Goal: Information Seeking & Learning: Learn about a topic

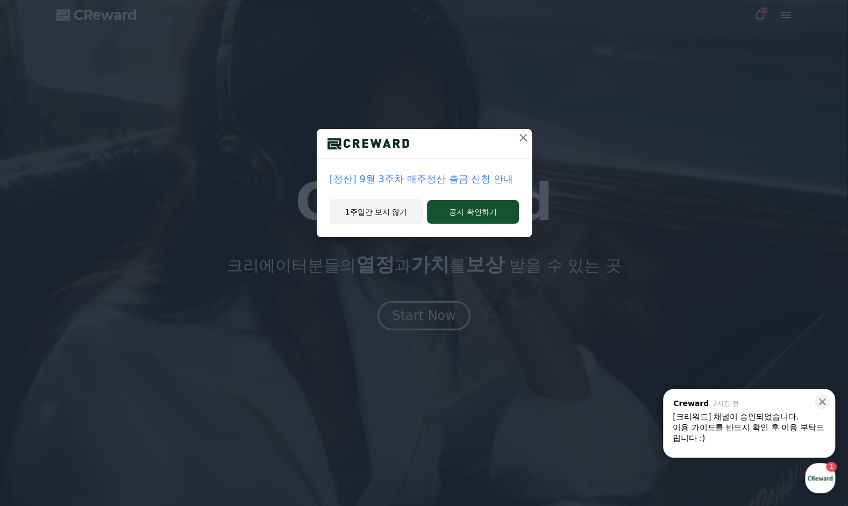
click at [391, 209] on button "1주일간 보지 않기" at bounding box center [377, 212] width 94 height 25
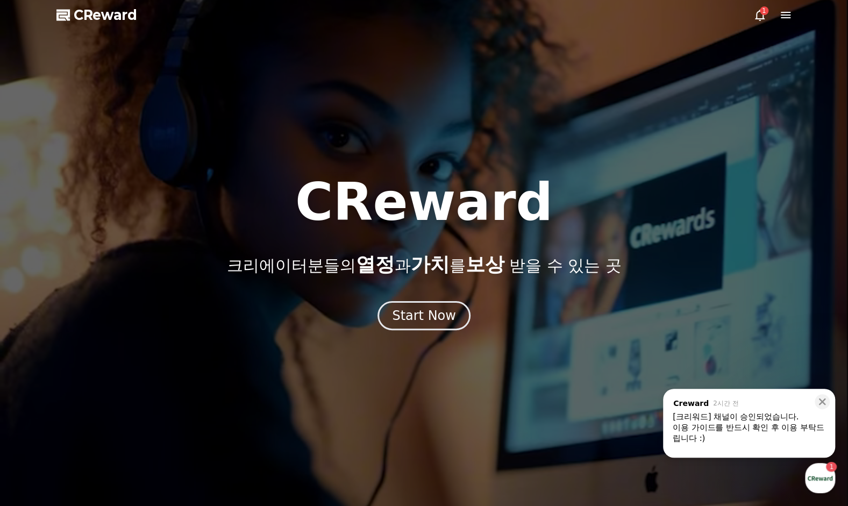
click at [755, 11] on icon at bounding box center [760, 15] width 13 height 13
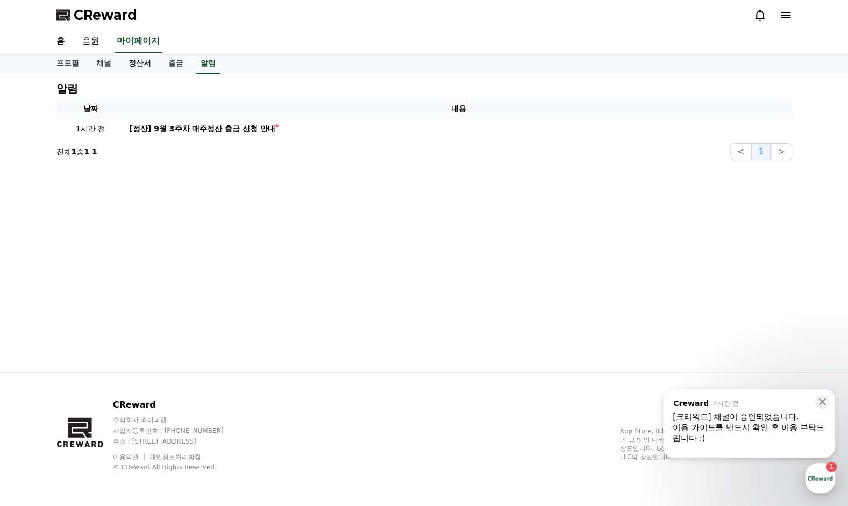
click at [136, 65] on link "정산서" at bounding box center [140, 63] width 40 height 20
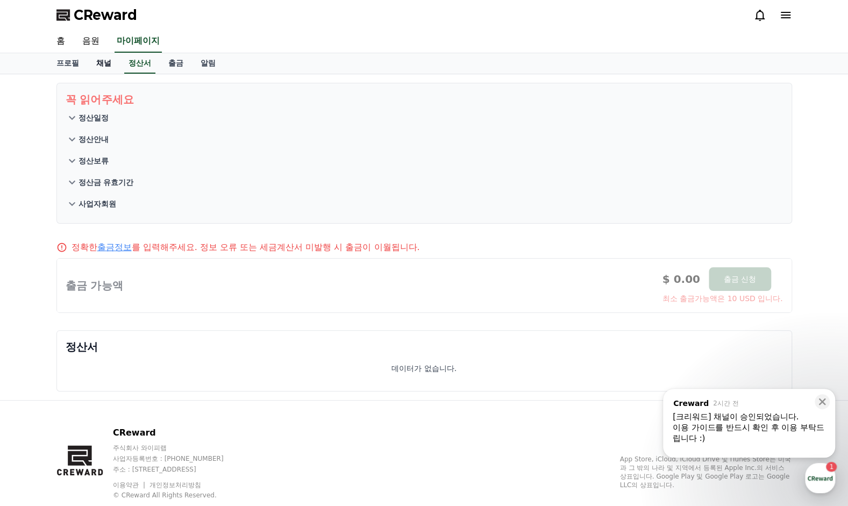
click at [91, 66] on link "채널" at bounding box center [104, 63] width 32 height 20
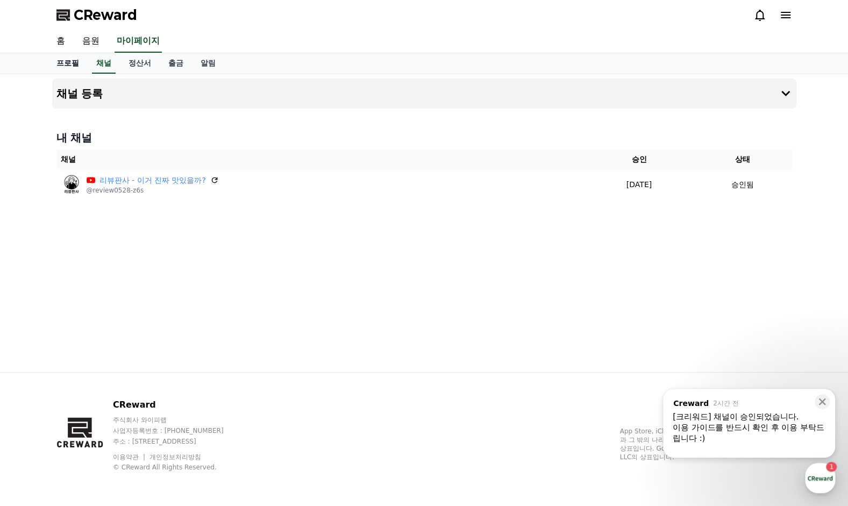
click at [71, 65] on link "프로필" at bounding box center [68, 63] width 40 height 20
select select "**********"
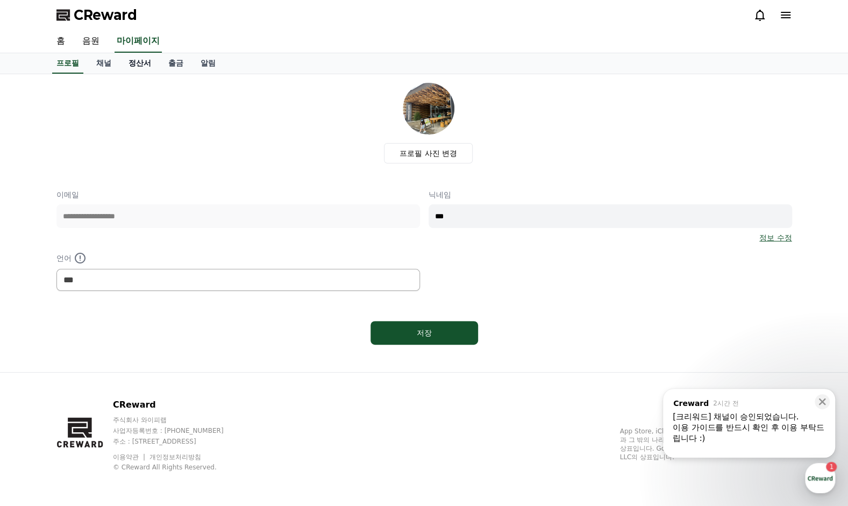
click at [152, 67] on link "정산서" at bounding box center [140, 63] width 40 height 20
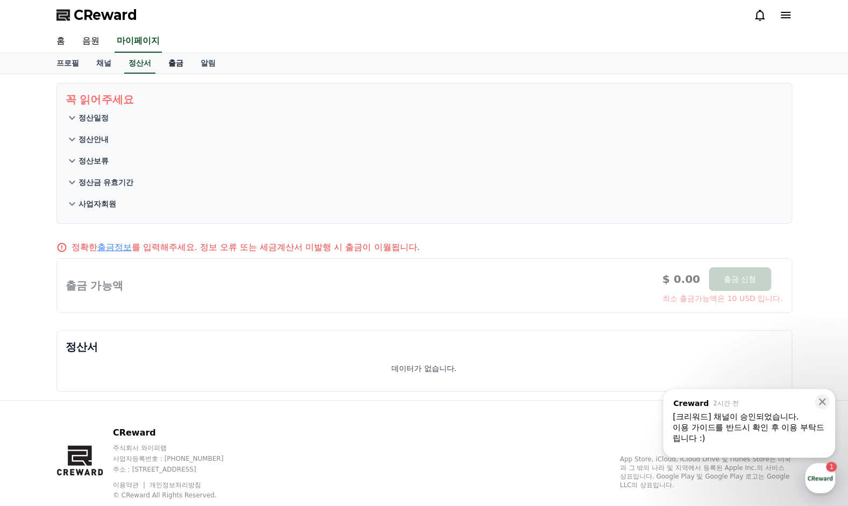
click at [168, 67] on link "출금" at bounding box center [176, 63] width 32 height 20
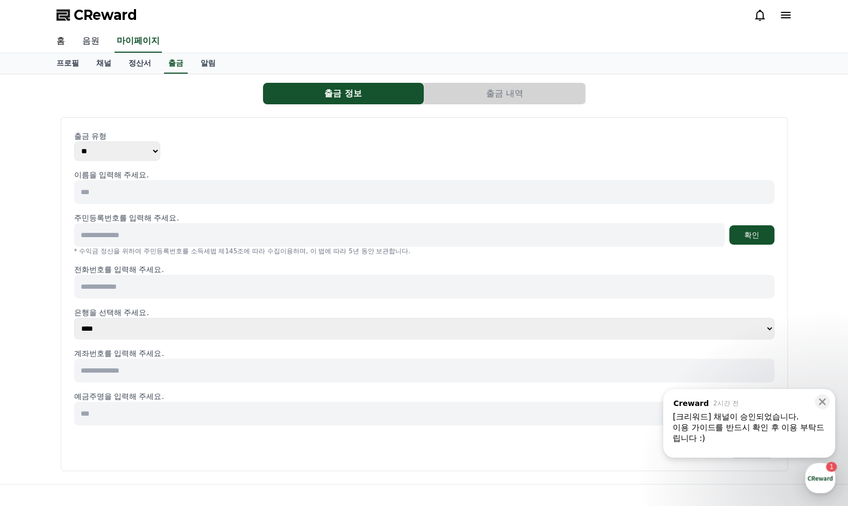
click at [89, 44] on link "음원" at bounding box center [91, 41] width 34 height 23
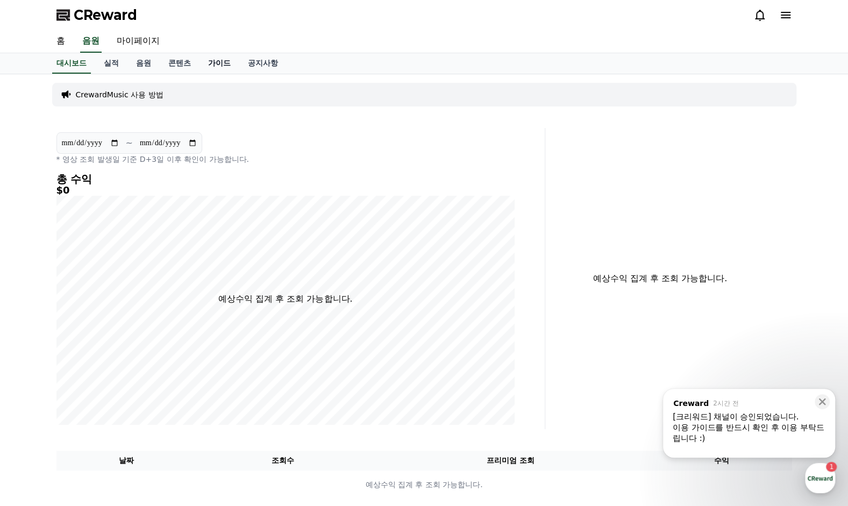
click at [217, 65] on link "가이드" at bounding box center [220, 63] width 40 height 20
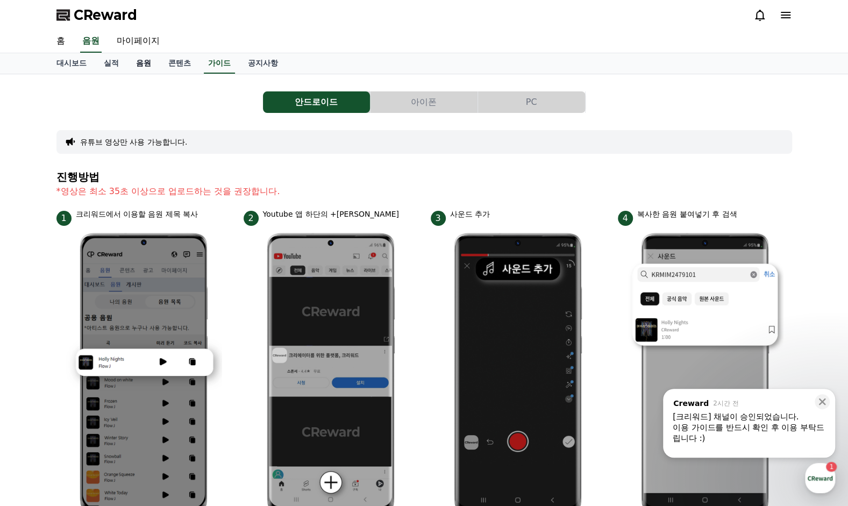
click at [138, 61] on link "음원" at bounding box center [144, 63] width 32 height 20
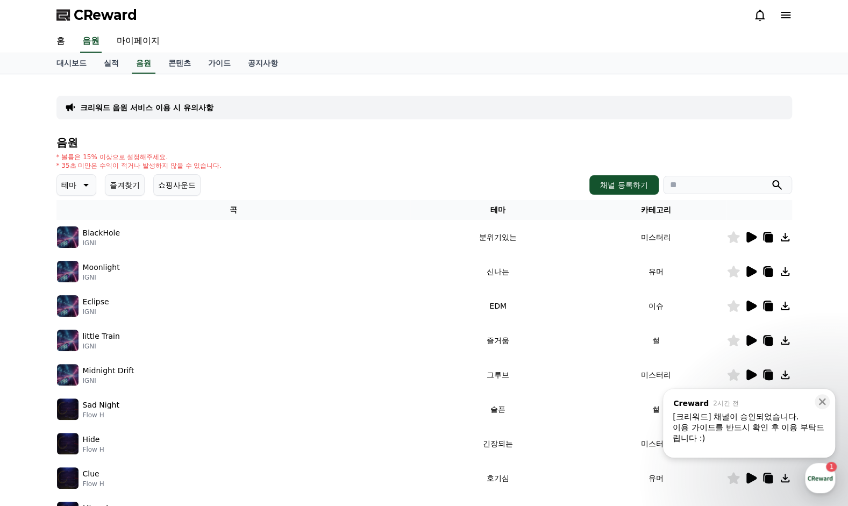
click at [77, 183] on button "테마" at bounding box center [76, 185] width 40 height 22
click at [74, 233] on button "귀여운" at bounding box center [73, 231] width 31 height 24
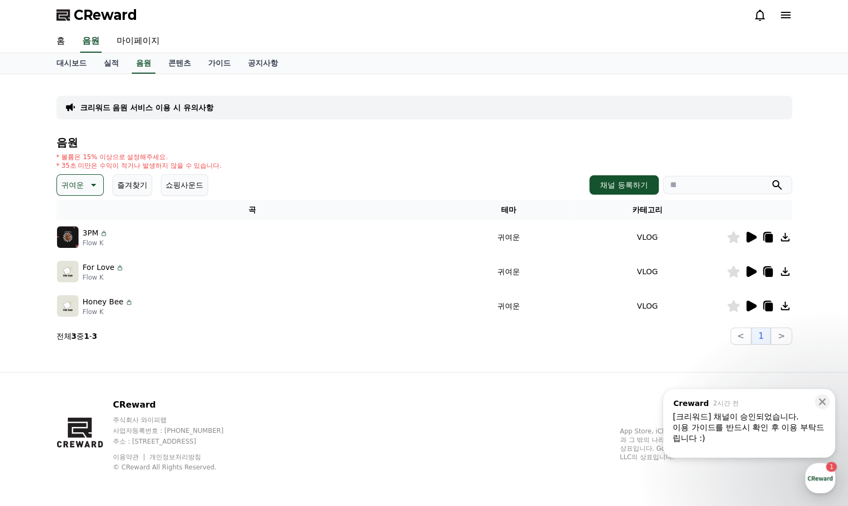
click at [87, 186] on icon at bounding box center [92, 185] width 13 height 13
click at [79, 265] on button "밝은" at bounding box center [70, 272] width 24 height 24
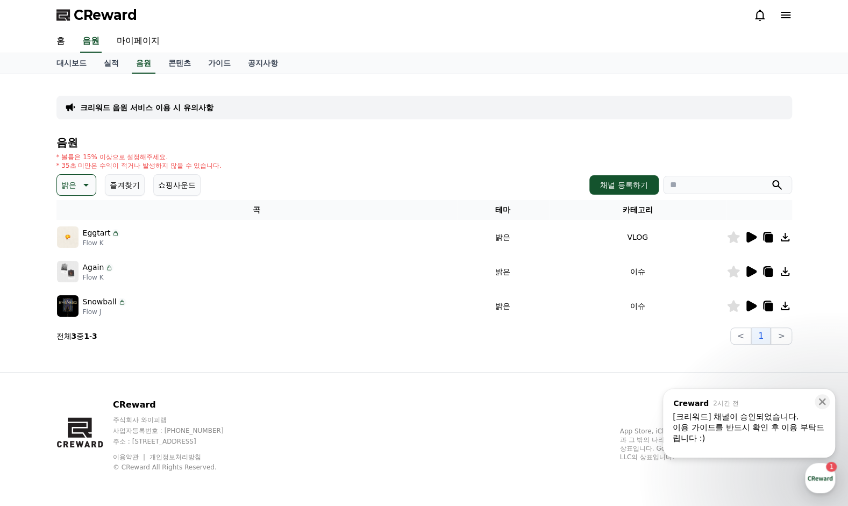
click at [85, 185] on icon at bounding box center [85, 185] width 5 height 3
click at [82, 252] on button "통통튀는" at bounding box center [77, 246] width 39 height 24
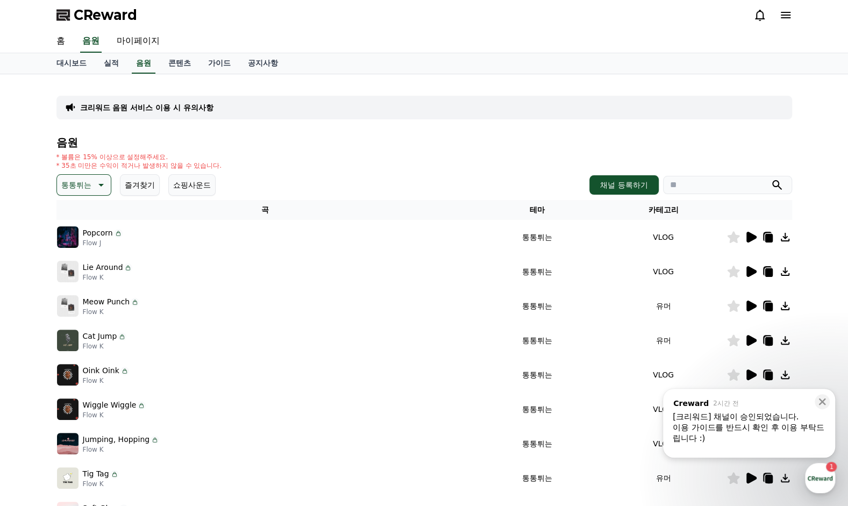
click at [90, 184] on p "통통튀는" at bounding box center [76, 185] width 30 height 15
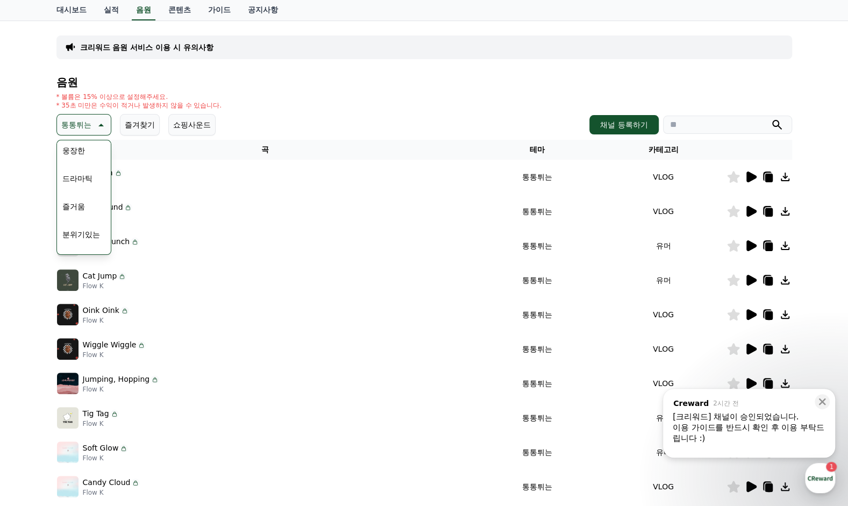
scroll to position [228, 0]
click at [70, 204] on button "즐거움" at bounding box center [73, 205] width 31 height 24
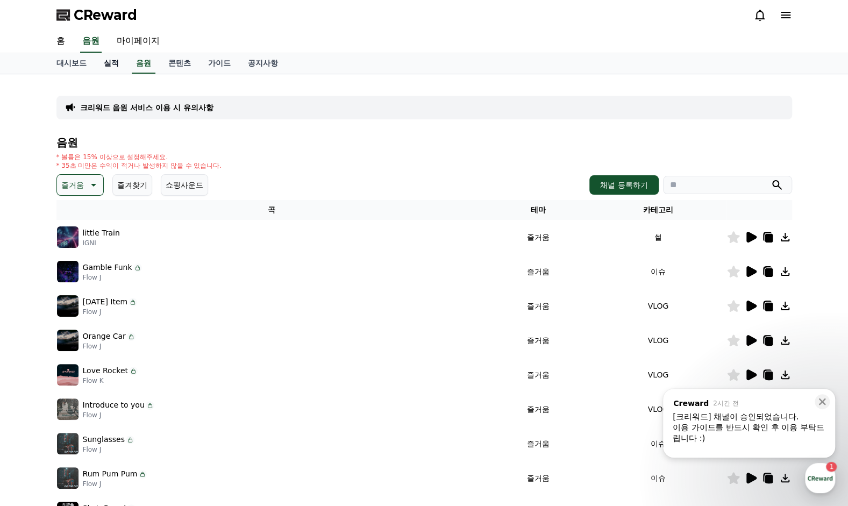
click at [113, 66] on link "실적" at bounding box center [111, 63] width 32 height 20
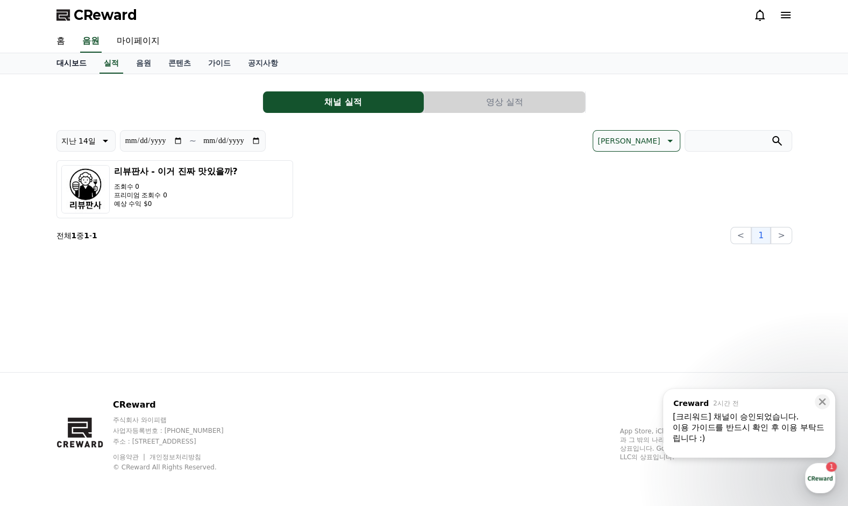
click at [75, 65] on link "대시보드" at bounding box center [71, 63] width 47 height 20
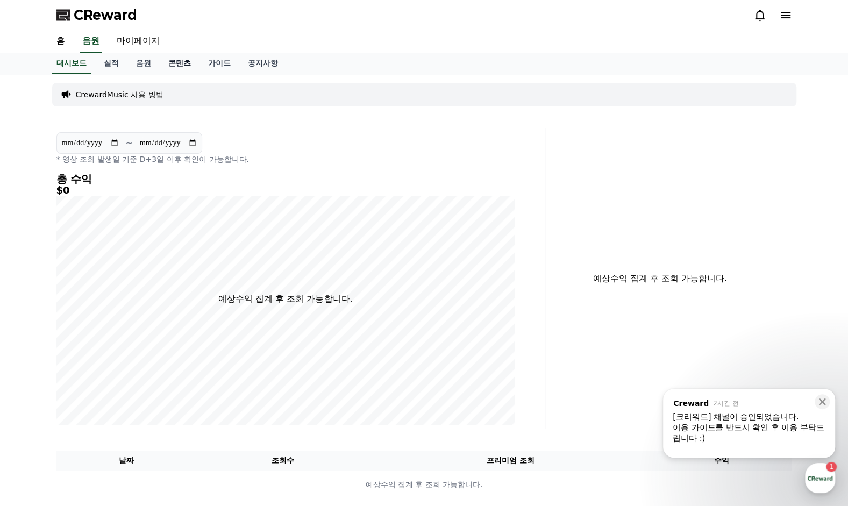
click at [169, 67] on link "콘텐츠" at bounding box center [180, 63] width 40 height 20
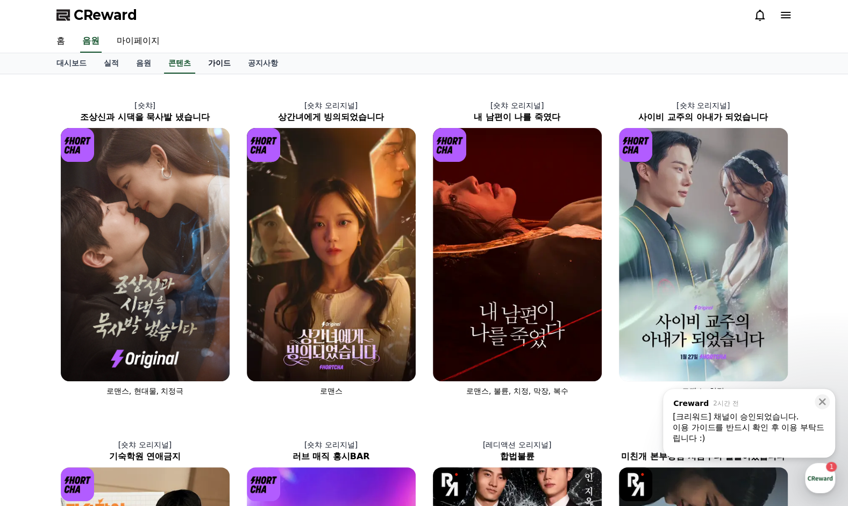
click at [218, 66] on link "가이드" at bounding box center [220, 63] width 40 height 20
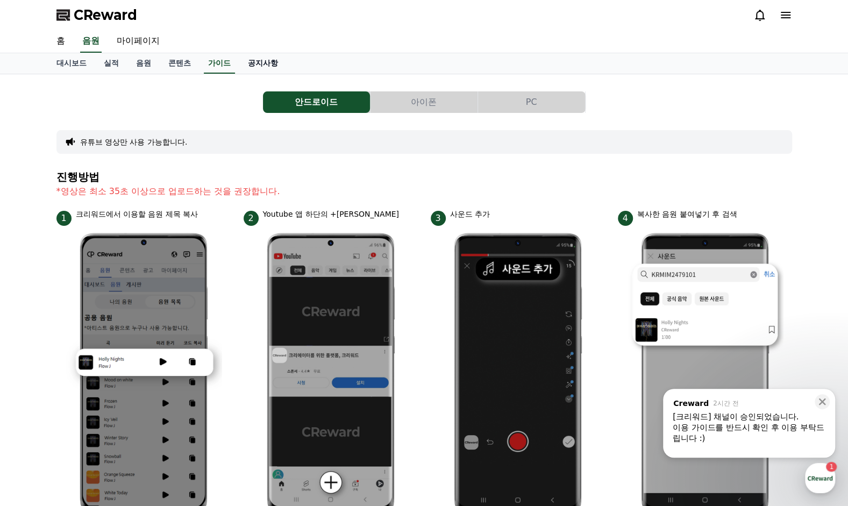
click at [265, 62] on link "공지사항" at bounding box center [262, 63] width 47 height 20
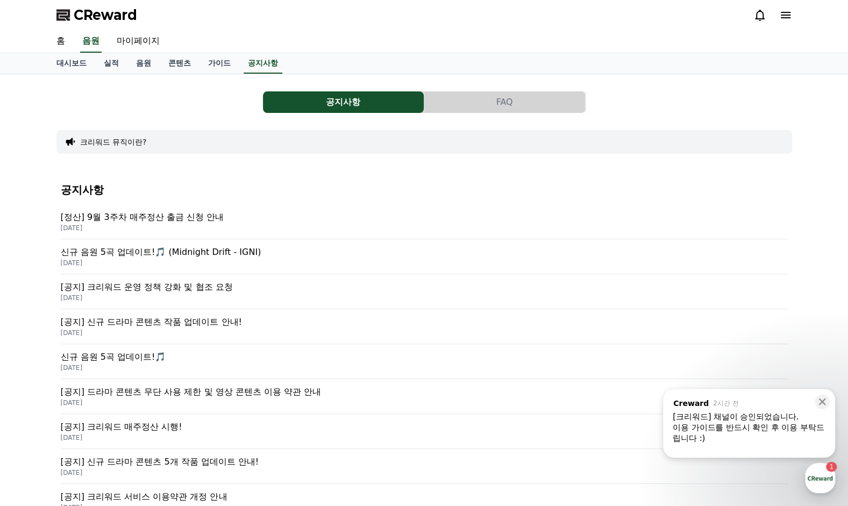
click at [197, 286] on p "[공지] 크리워드 운영 정책 강화 및 협조 요청" at bounding box center [424, 287] width 727 height 13
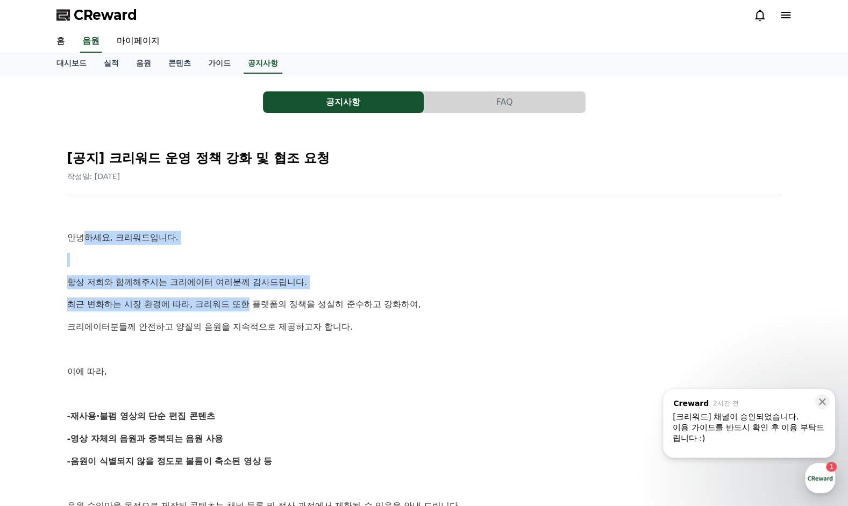
drag, startPoint x: 185, startPoint y: 273, endPoint x: 257, endPoint y: 296, distance: 75.5
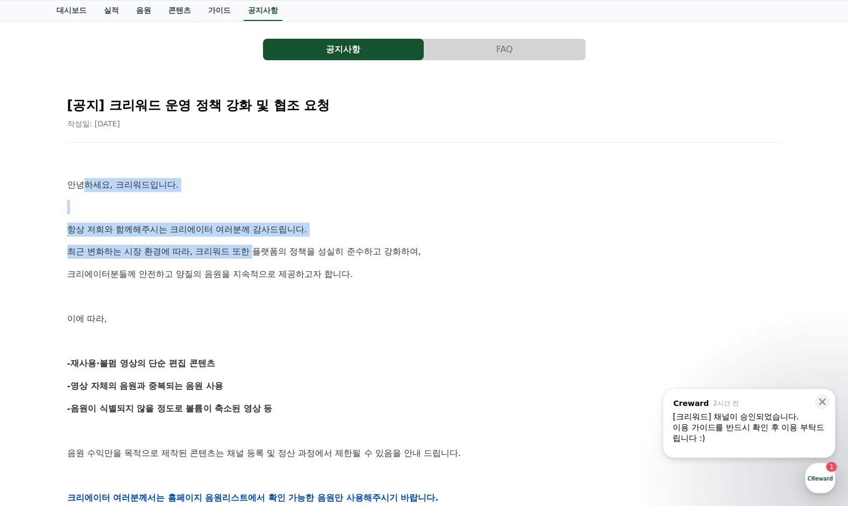
scroll to position [54, 0]
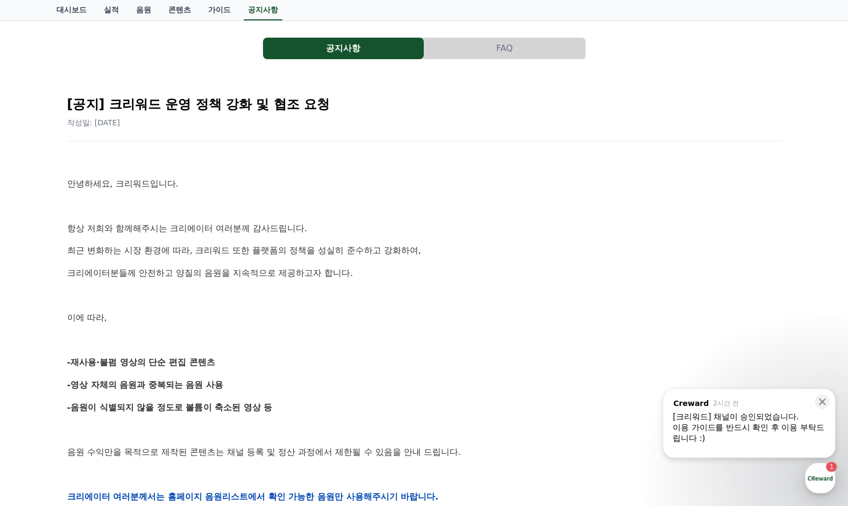
click at [89, 276] on p "크리에이터분들께 안전하고 양질의 음원을 지속적으로 제공하고자 합니다." at bounding box center [424, 273] width 714 height 14
click at [89, 264] on div "안녕하세요, 크리워드입니다. 항상 저희와 함께해주시는 크리에이터 여러분께 감사드립니다. 최근 변화하는 시장 환경에 따라, 크리워드 또한 플랫폼…" at bounding box center [424, 496] width 714 height 685
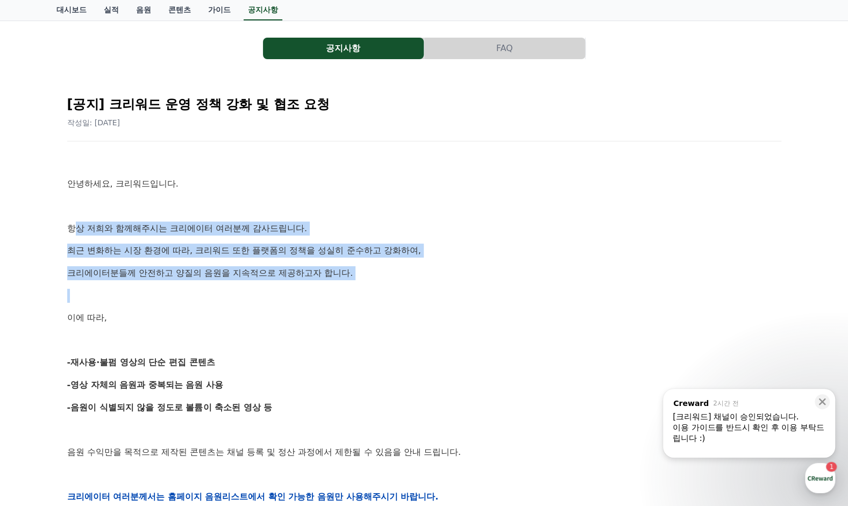
drag, startPoint x: 85, startPoint y: 222, endPoint x: 342, endPoint y: 287, distance: 264.9
click at [342, 288] on div "안녕하세요, 크리워드입니다. 항상 저희와 함께해주시는 크리에이터 여러분께 감사드립니다. 최근 변화하는 시장 환경에 따라, 크리워드 또한 플랫폼…" at bounding box center [424, 496] width 714 height 685
click at [144, 283] on div "안녕하세요, 크리워드입니다. 항상 저희와 함께해주시는 크리에이터 여러분께 감사드립니다. 최근 변화하는 시장 환경에 따라, 크리워드 또한 플랫폼…" at bounding box center [424, 496] width 714 height 685
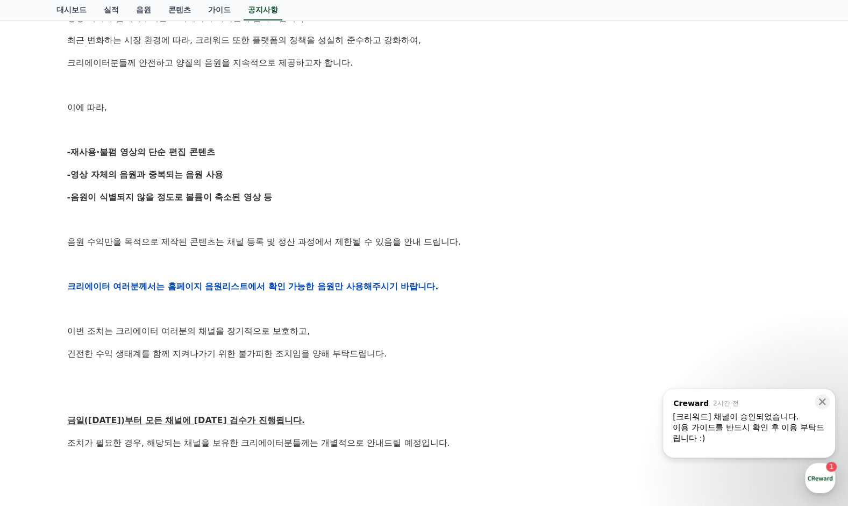
scroll to position [269, 0]
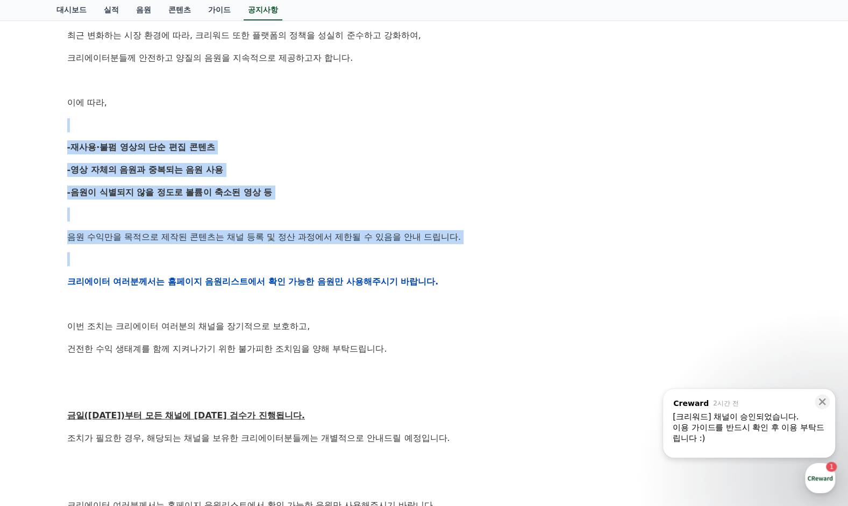
drag, startPoint x: 50, startPoint y: 122, endPoint x: 258, endPoint y: 254, distance: 246.7
click at [251, 252] on div "공지사항 FAQ [공지] 크리워드 운영 정책 강화 및 협조 요청 작성일: 2025-09-15 안녕하세요, 크리워드입니다. 항상 저희와 함께해주…" at bounding box center [424, 240] width 753 height 870
drag, startPoint x: 258, startPoint y: 254, endPoint x: 260, endPoint y: 288, distance: 33.9
click at [259, 255] on p at bounding box center [424, 259] width 714 height 14
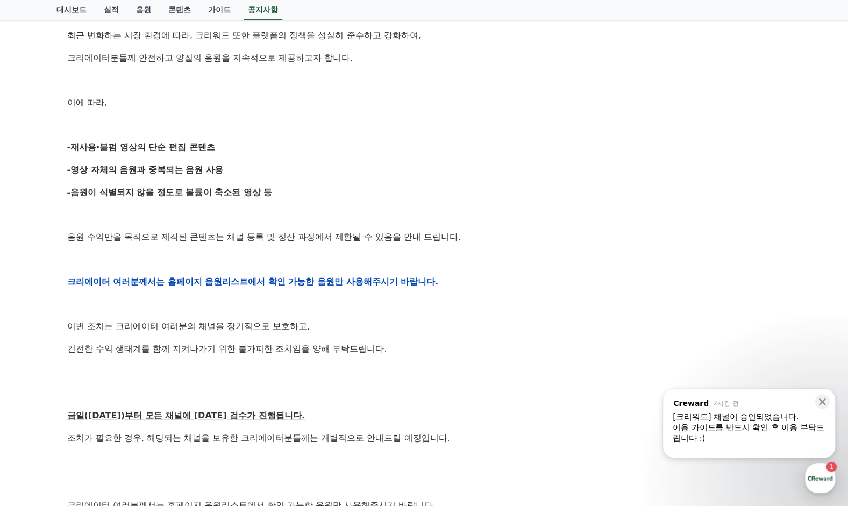
drag, startPoint x: 263, startPoint y: 302, endPoint x: 306, endPoint y: 338, distance: 55.4
click at [263, 303] on p at bounding box center [424, 305] width 714 height 14
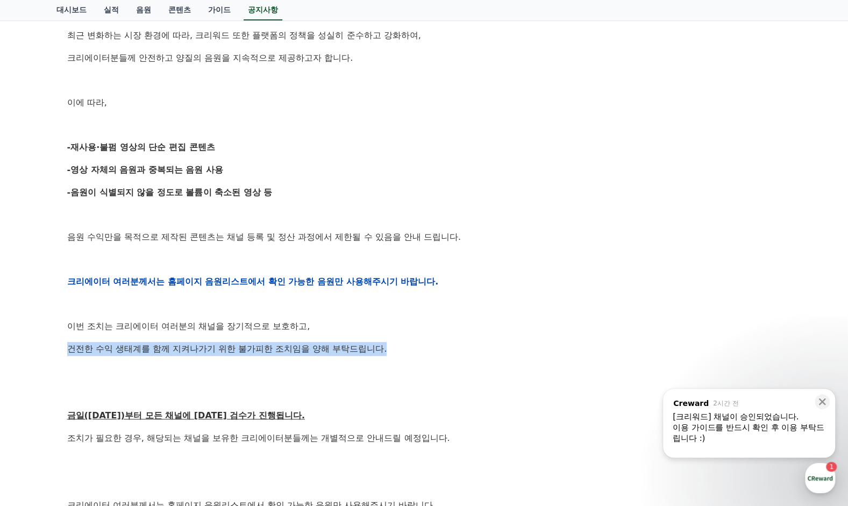
drag, startPoint x: 398, startPoint y: 351, endPoint x: 353, endPoint y: 325, distance: 51.6
click at [353, 325] on div "안녕하세요, 크리워드입니다. 항상 저희와 함께해주시는 크리에이터 여러분께 감사드립니다. 최근 변화하는 시장 환경에 따라, 크리워드 또한 플랫폼…" at bounding box center [424, 281] width 714 height 685
click at [353, 325] on p "이번 조치는 크리에이터 여러분의 채널을 장기적으로 보호하고," at bounding box center [424, 327] width 714 height 14
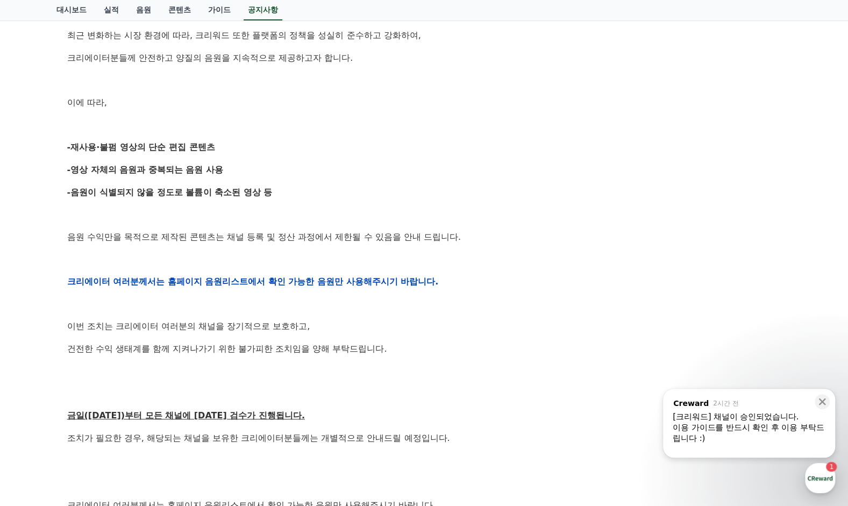
click at [258, 307] on p at bounding box center [424, 305] width 714 height 14
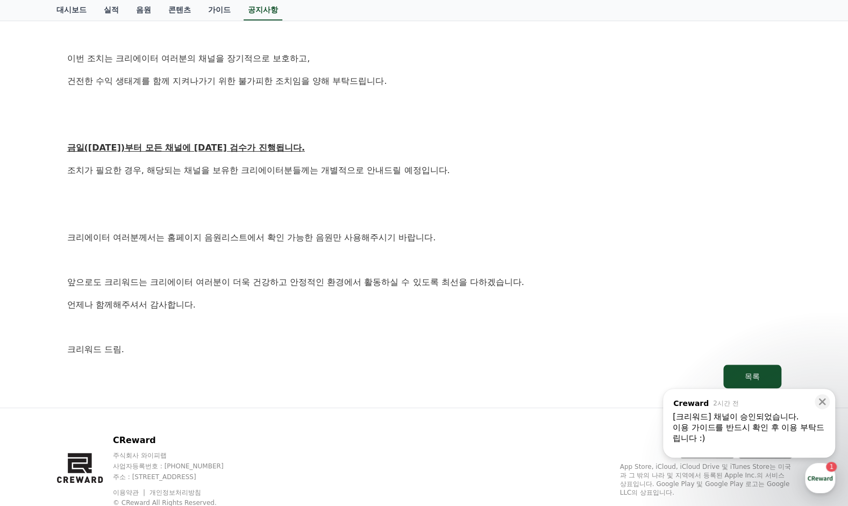
scroll to position [538, 0]
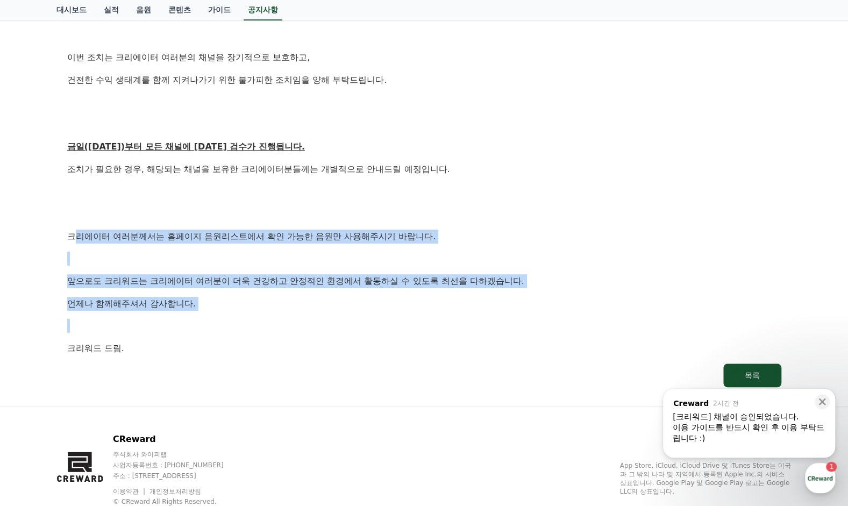
drag, startPoint x: 72, startPoint y: 236, endPoint x: 348, endPoint y: 317, distance: 287.3
click at [348, 317] on div "안녕하세요, 크리워드입니다. 항상 저희와 함께해주시는 크리에이터 여러분께 감사드립니다. 최근 변화하는 시장 환경에 따라, 크리워드 또한 플랫폼…" at bounding box center [424, 12] width 714 height 685
drag, startPoint x: 348, startPoint y: 317, endPoint x: 327, endPoint y: 325, distance: 22.3
click at [348, 318] on div "안녕하세요, 크리워드입니다. 항상 저희와 함께해주시는 크리에이터 여러분께 감사드립니다. 최근 변화하는 시장 환경에 따라, 크리워드 또한 플랫폼…" at bounding box center [424, 12] width 714 height 685
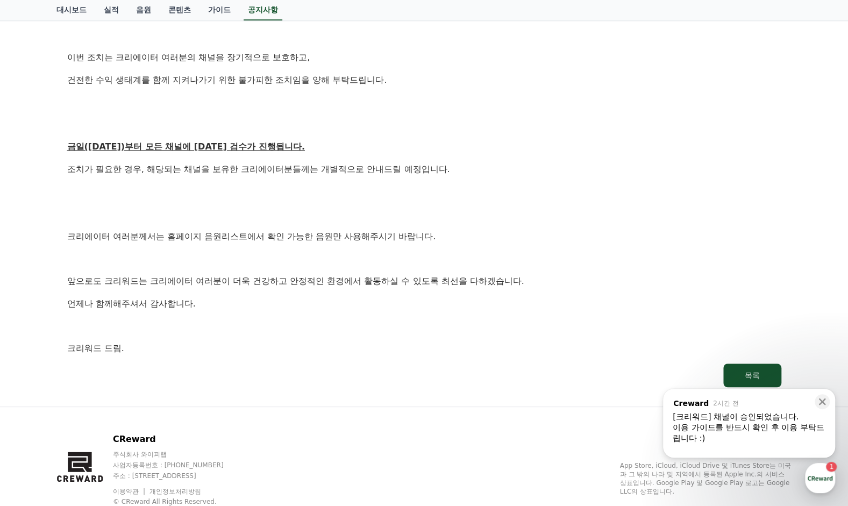
click at [167, 353] on p "크리워드 드림." at bounding box center [424, 349] width 714 height 14
drag, startPoint x: 128, startPoint y: 360, endPoint x: 221, endPoint y: 376, distance: 93.8
click at [219, 375] on link "목록" at bounding box center [424, 376] width 714 height 24
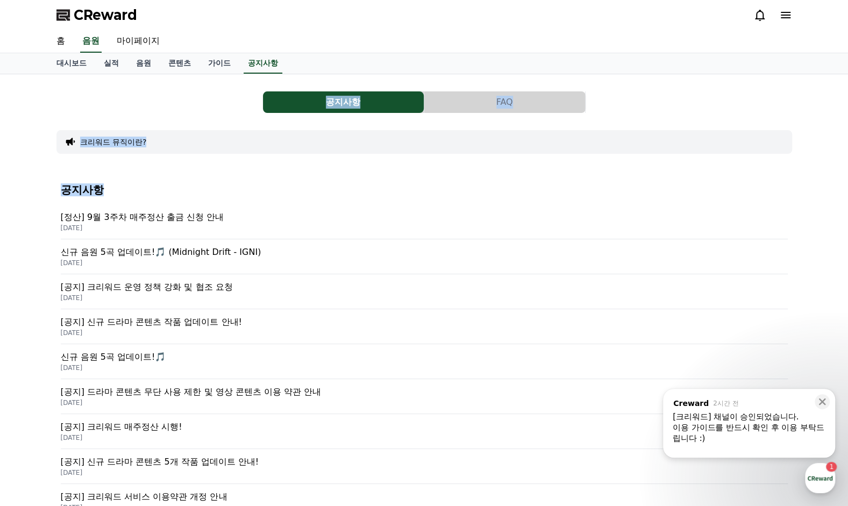
drag, startPoint x: 35, startPoint y: 100, endPoint x: 426, endPoint y: 164, distance: 396.2
click at [426, 164] on div "공지사항 FAQ 크리워드 뮤직이란? 공지사항 [정산] 9월 3주차 매주정산 출금 신청 안내 2025-09-24 신규 음원 5곡 업데이트!🎵 (…" at bounding box center [424, 377] width 848 height 606
drag, startPoint x: 426, startPoint y: 164, endPoint x: 422, endPoint y: 143, distance: 20.9
click at [422, 143] on div "크리워드 뮤직이란?" at bounding box center [424, 142] width 736 height 24
click at [821, 474] on div "button" at bounding box center [820, 478] width 30 height 30
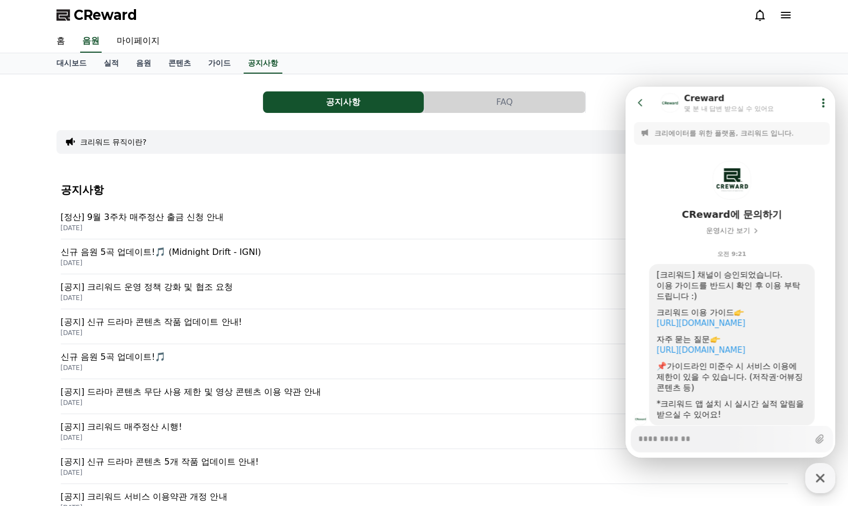
scroll to position [33, 0]
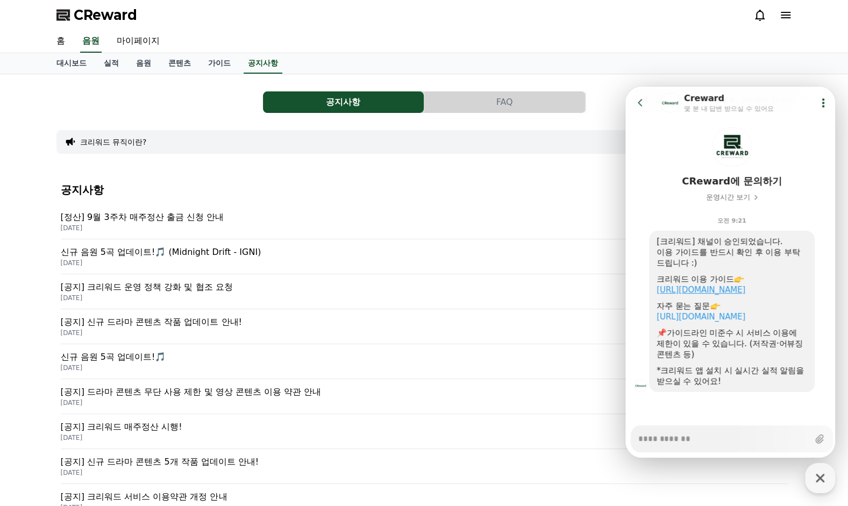
click at [746, 286] on link "https://creward.net/music/guide/android" at bounding box center [701, 290] width 89 height 10
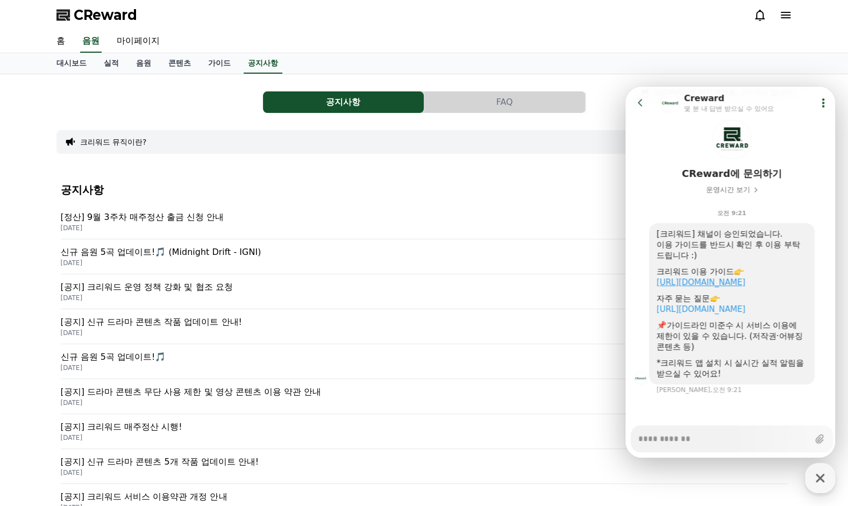
type textarea "*"
